Goal: Information Seeking & Learning: Check status

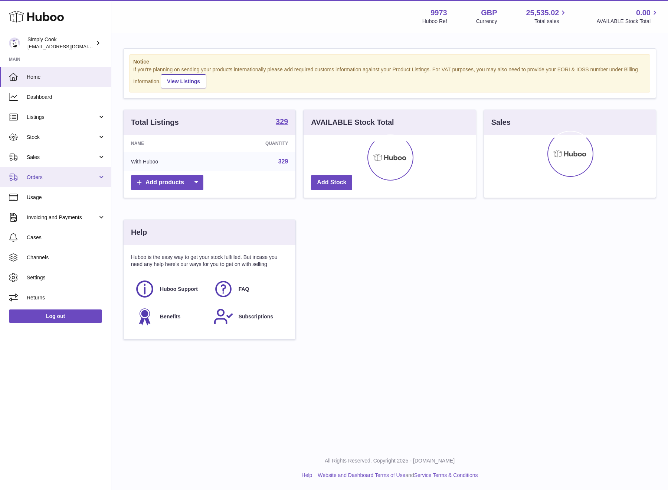
click at [61, 181] on link "Orders" at bounding box center [55, 177] width 111 height 20
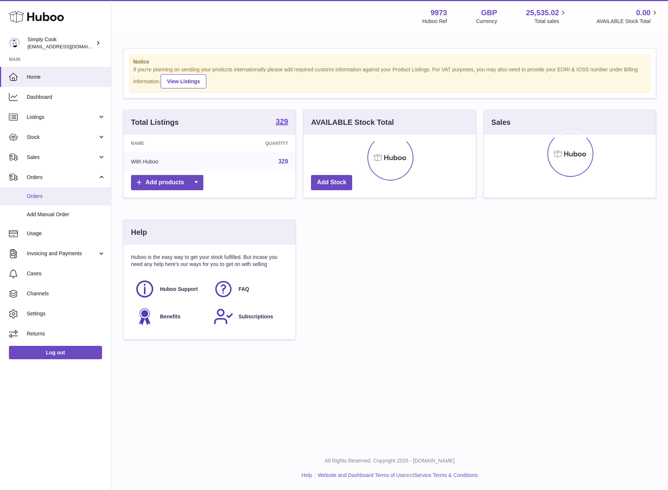
click at [55, 194] on span "Orders" at bounding box center [66, 196] width 79 height 7
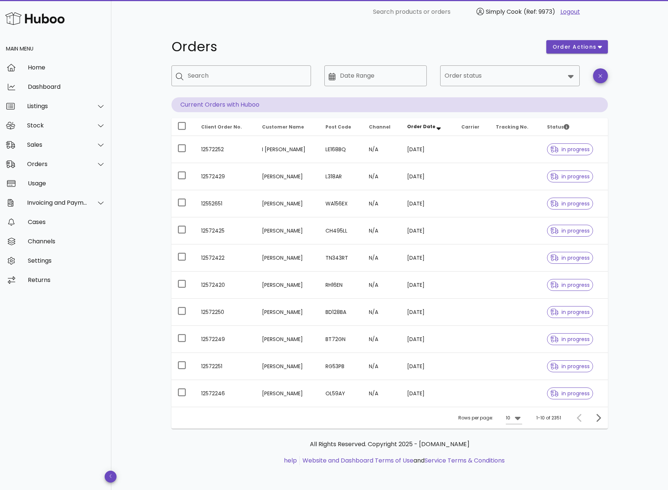
click at [146, 133] on div "Orders order actions ​ Search ​ Date Range ​ Order status Current Orders with H…" at bounding box center [389, 257] width 557 height 466
click at [222, 70] on input "Search" at bounding box center [246, 76] width 117 height 12
paste input "********"
type input "********"
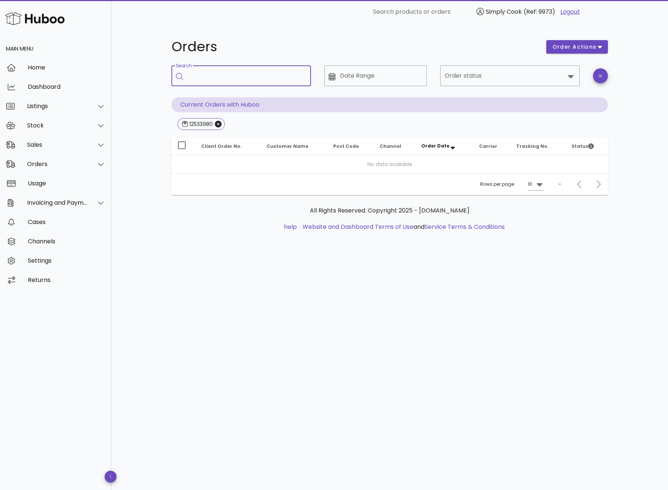
click at [146, 162] on div "Orders order actions ​ Search ​ Date Range ​ Order status Current Orders with H…" at bounding box center [389, 257] width 557 height 466
click at [219, 120] on span "12533980" at bounding box center [201, 123] width 38 height 11
click at [220, 123] on icon "Close" at bounding box center [218, 124] width 7 height 7
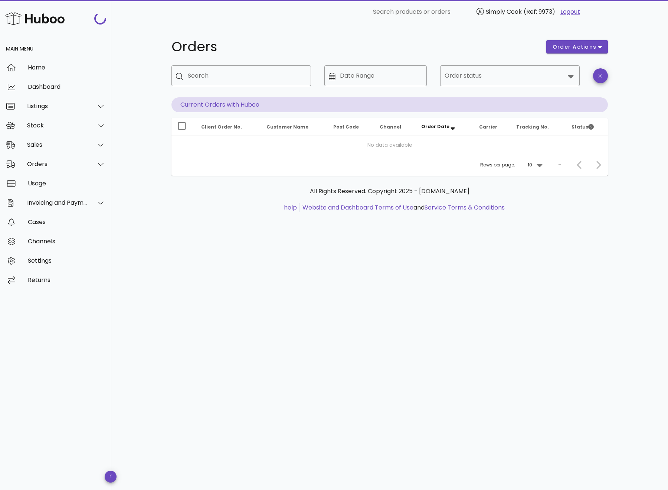
click at [146, 144] on div "Orders order actions ​ Search ​ Date Range ​ Order status Current Orders with H…" at bounding box center [389, 257] width 557 height 466
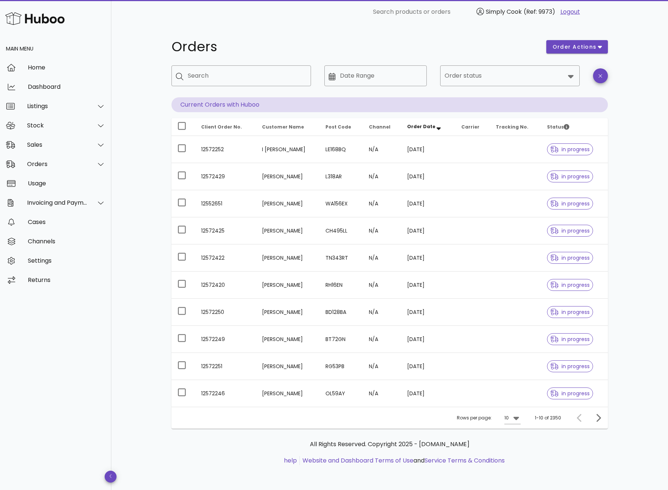
click at [325, 31] on div "Orders order actions ​ Search ​ Date Range ​ Order status Current Orders with H…" at bounding box center [390, 256] width 472 height 465
